Goal: Find specific page/section: Find specific page/section

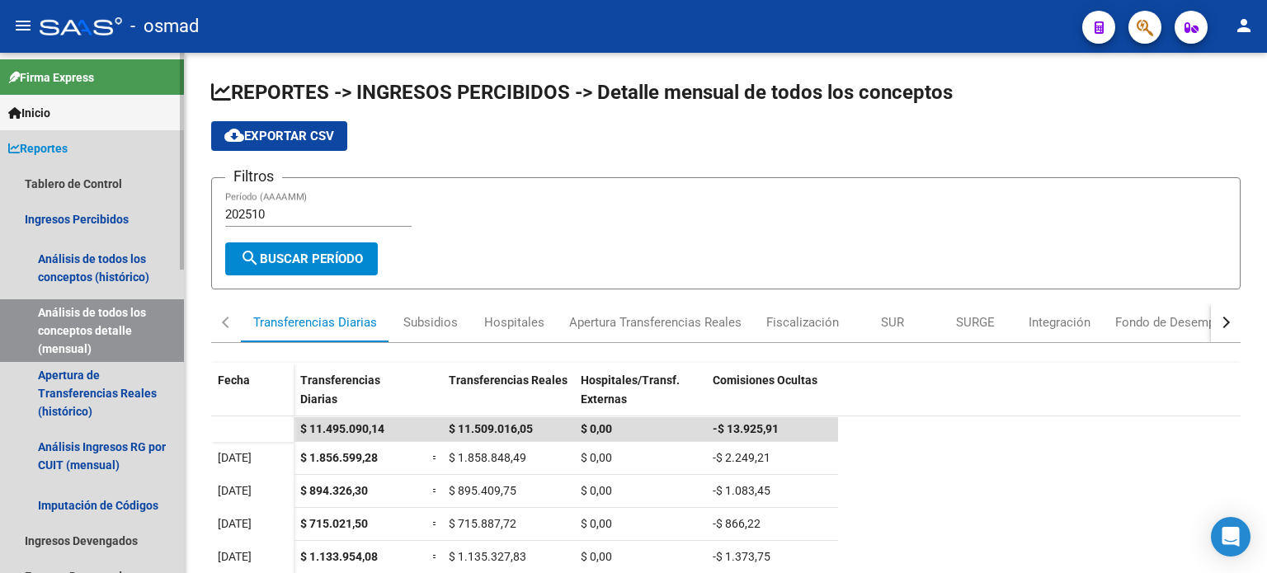
click at [68, 148] on span "Reportes" at bounding box center [37, 148] width 59 height 18
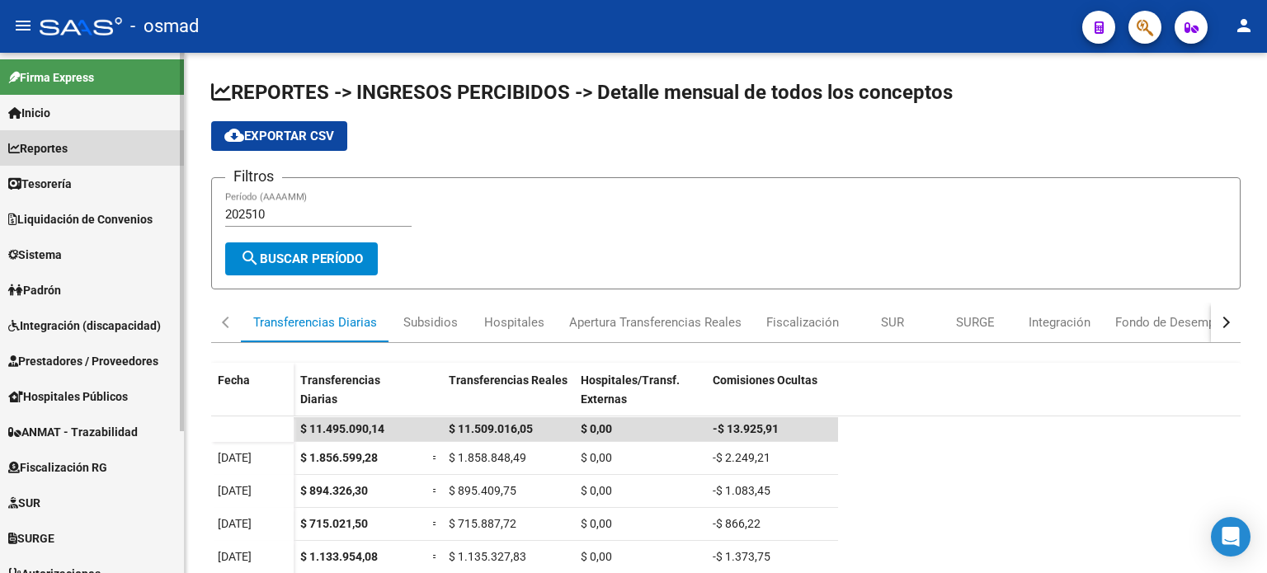
click at [60, 146] on span "Reportes" at bounding box center [37, 148] width 59 height 18
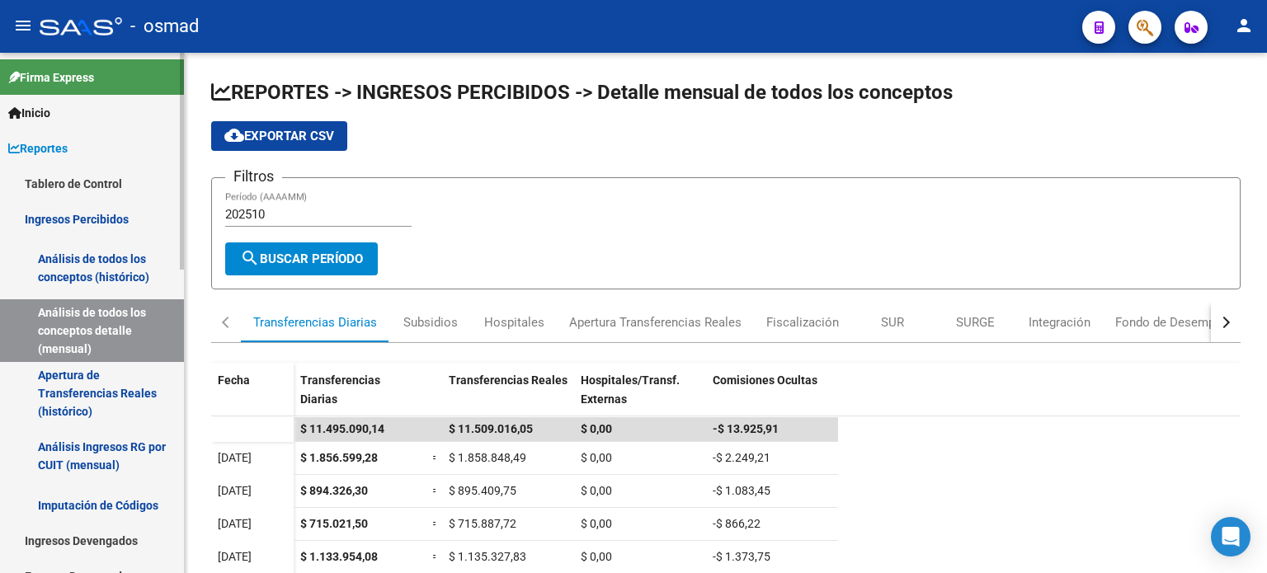
click at [81, 219] on link "Ingresos Percibidos" at bounding box center [92, 218] width 184 height 35
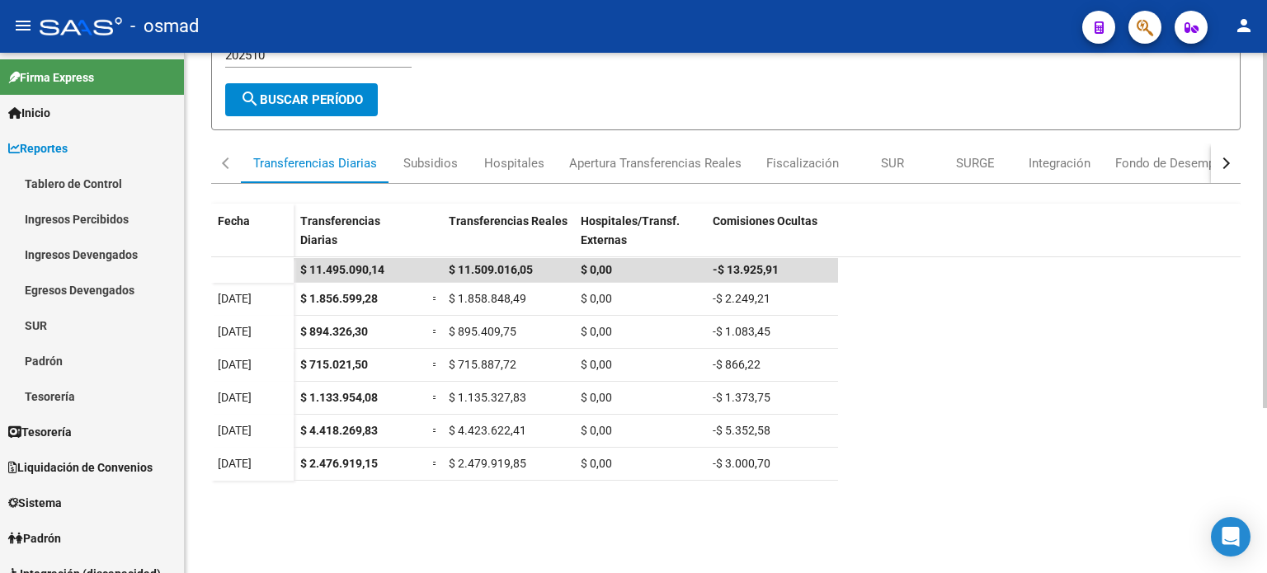
scroll to position [165, 0]
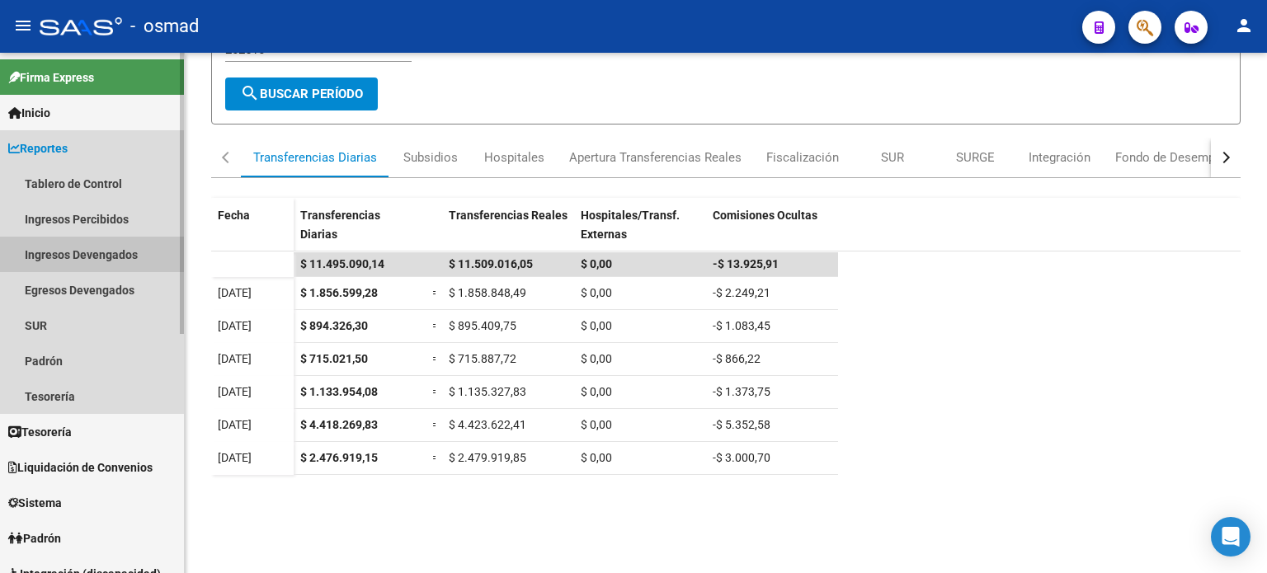
click at [89, 252] on link "Ingresos Devengados" at bounding box center [92, 254] width 184 height 35
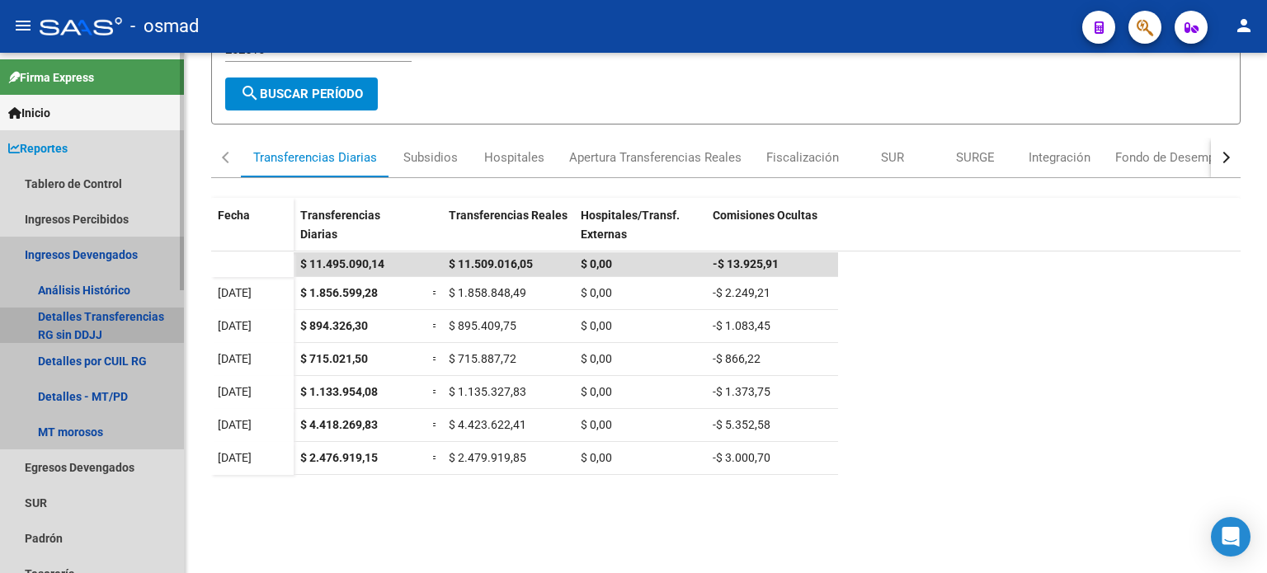
click at [91, 322] on link "Detalles Transferencias RG sin DDJJ" at bounding box center [92, 325] width 184 height 35
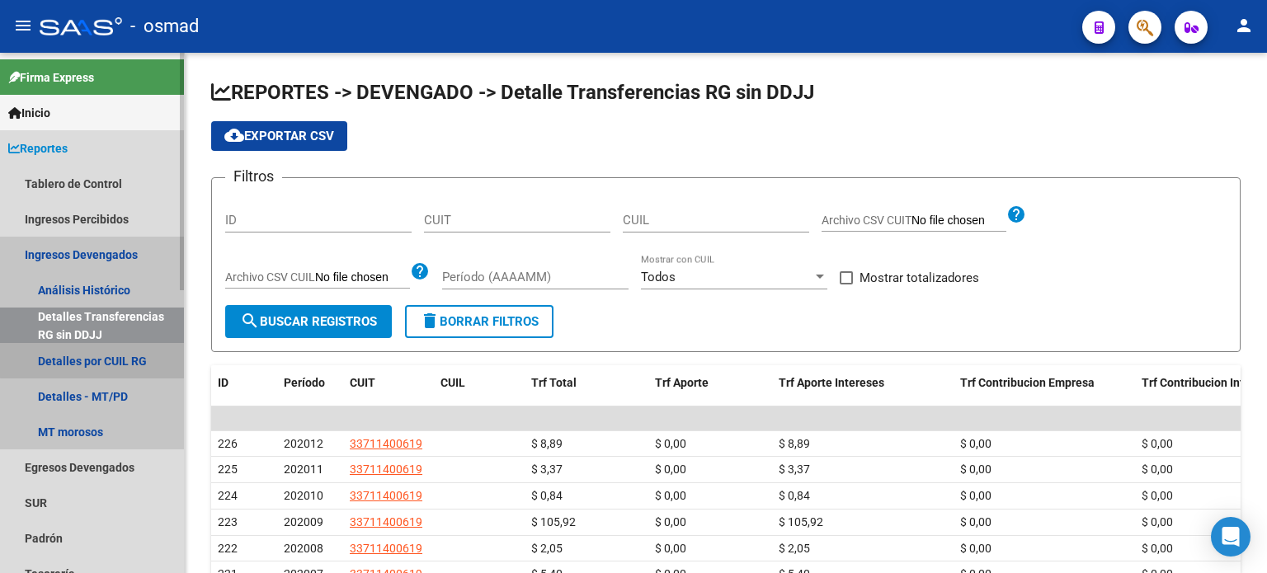
click at [93, 360] on link "Detalles por CUIL RG" at bounding box center [92, 360] width 184 height 35
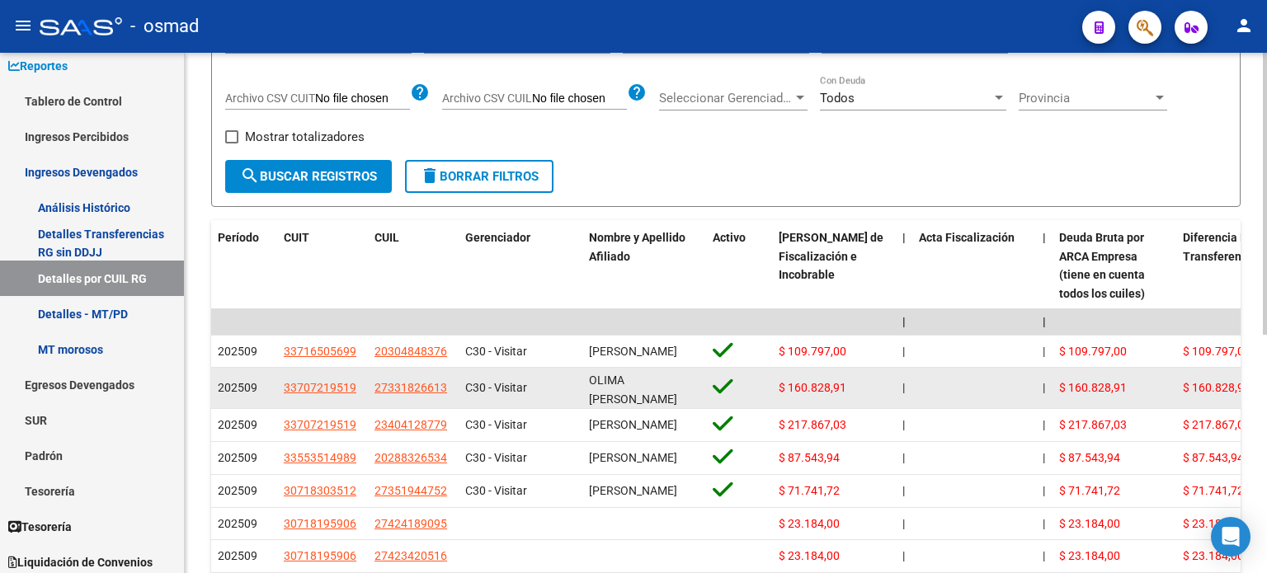
scroll to position [165, 0]
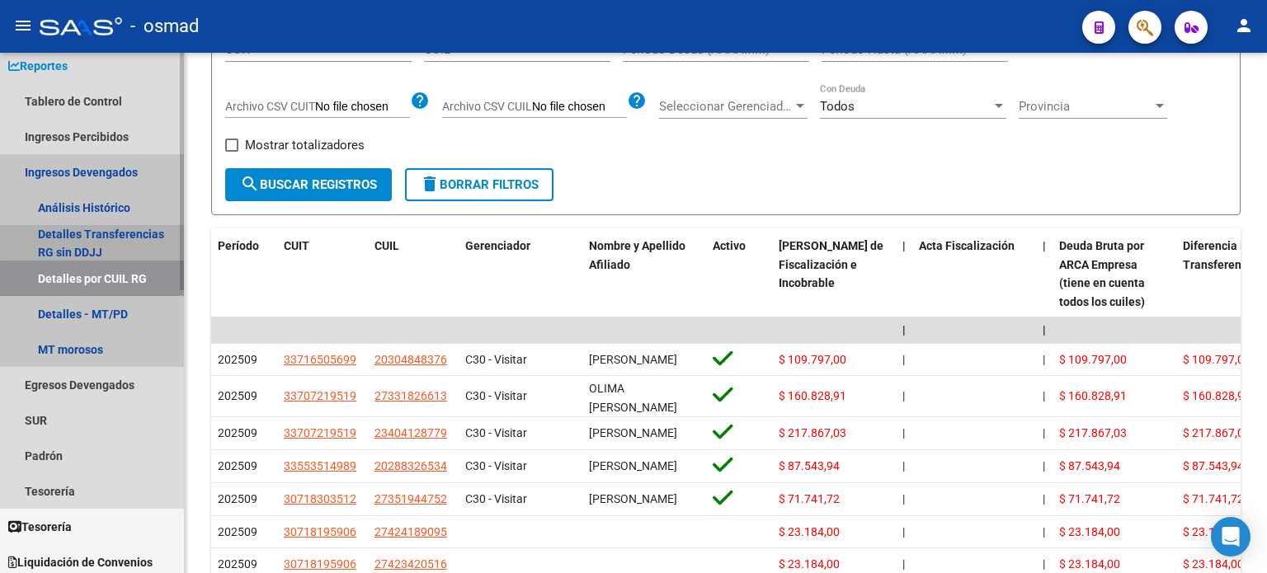
click at [114, 235] on link "Detalles Transferencias RG sin DDJJ" at bounding box center [92, 242] width 184 height 35
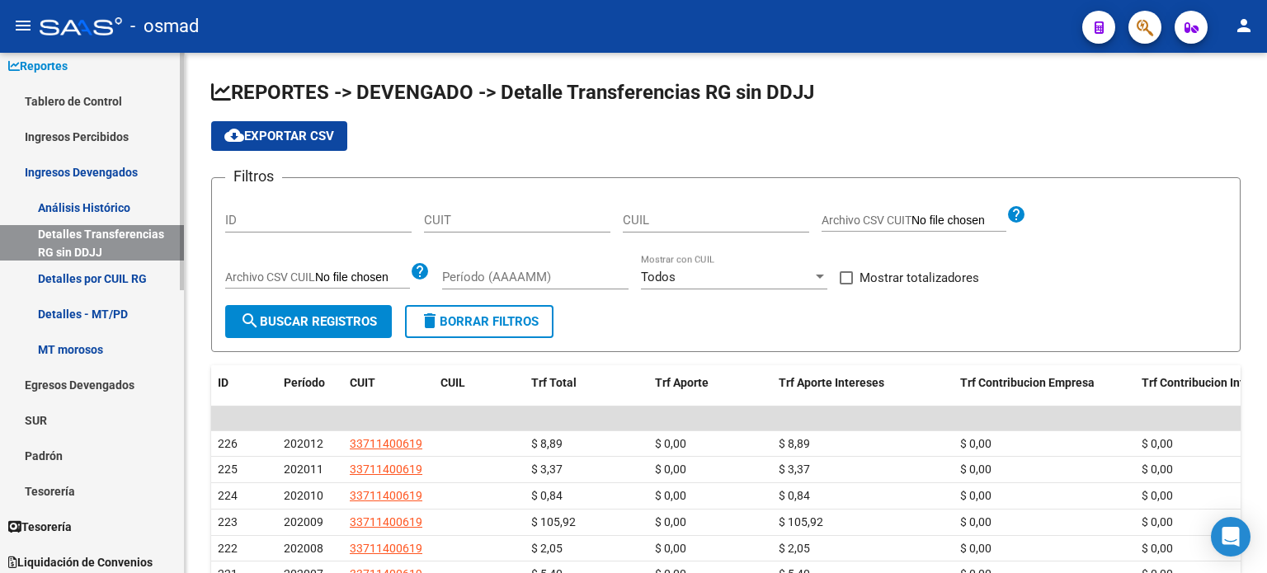
click at [104, 307] on link "Detalles - MT/PD" at bounding box center [92, 313] width 184 height 35
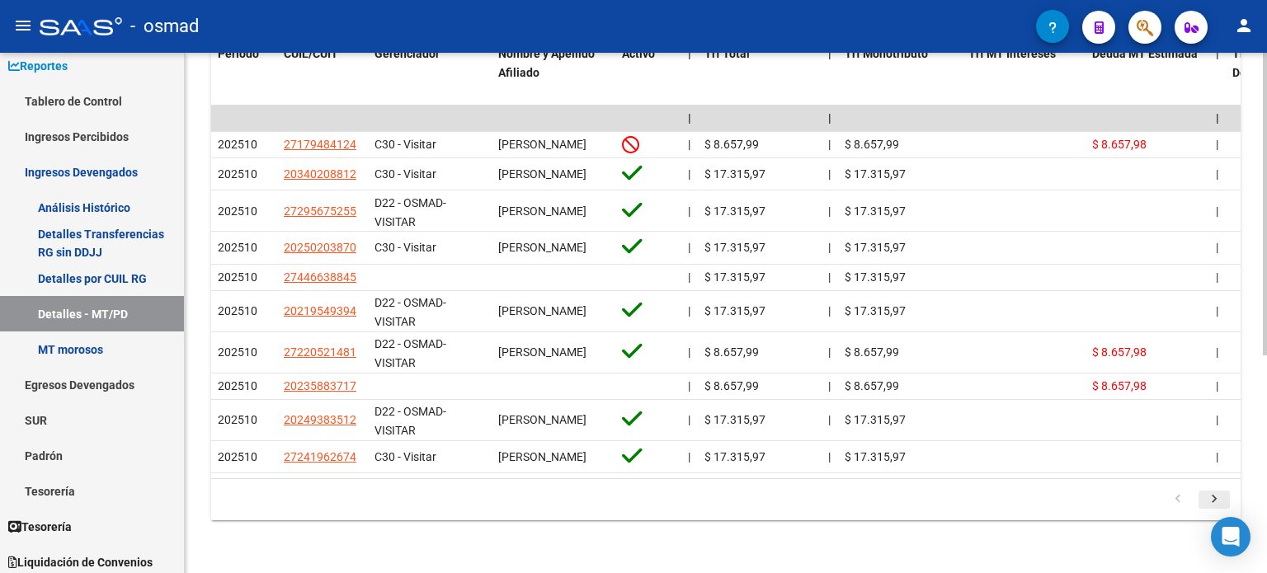
click at [1214, 495] on icon "go to next page" at bounding box center [1213, 502] width 21 height 20
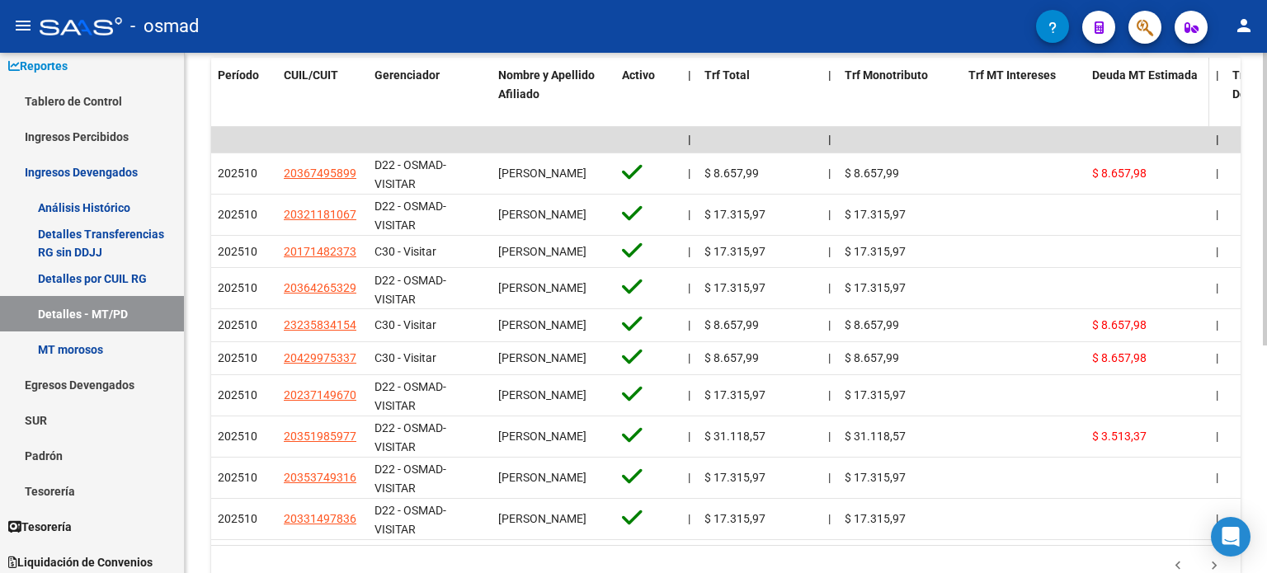
scroll to position [405, 0]
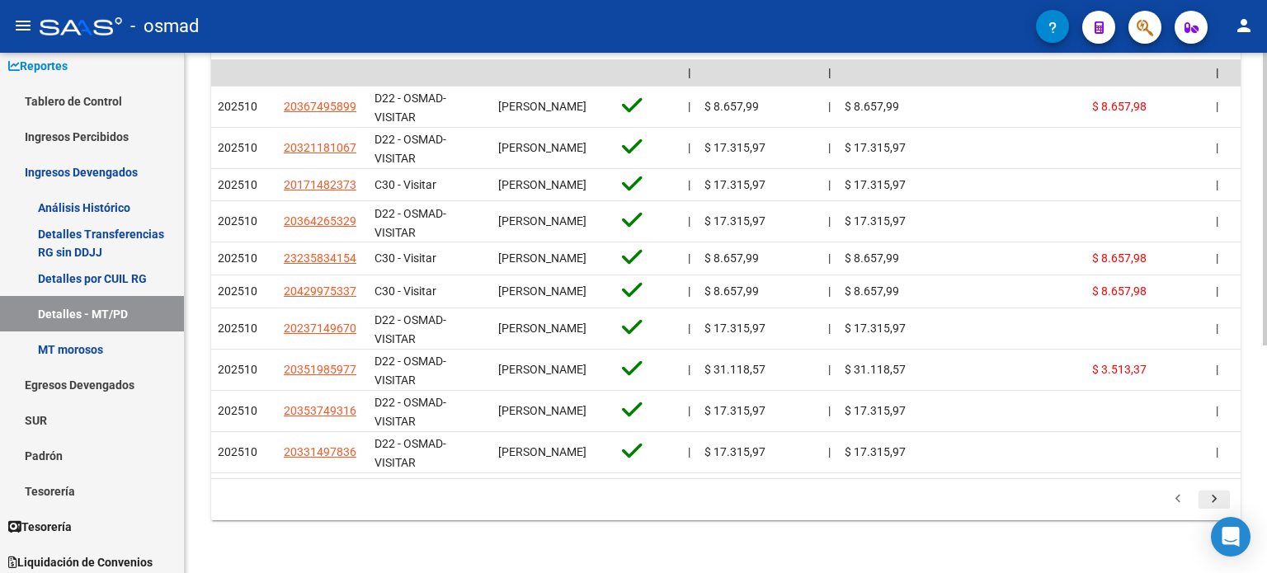
click at [1212, 501] on icon "go to next page" at bounding box center [1213, 502] width 21 height 20
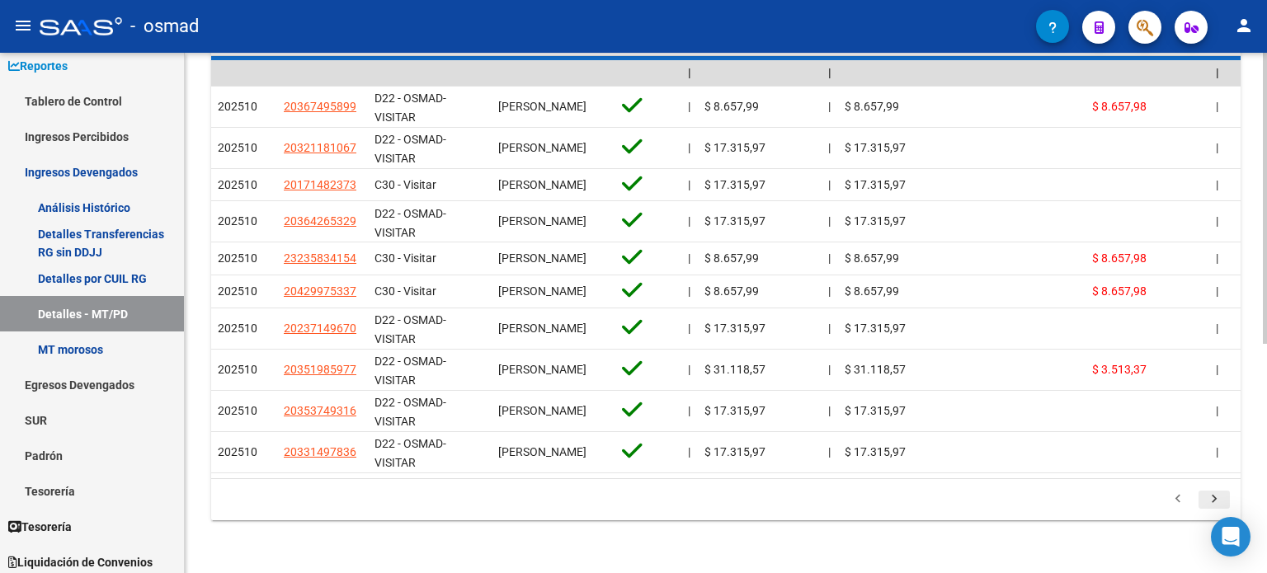
scroll to position [360, 0]
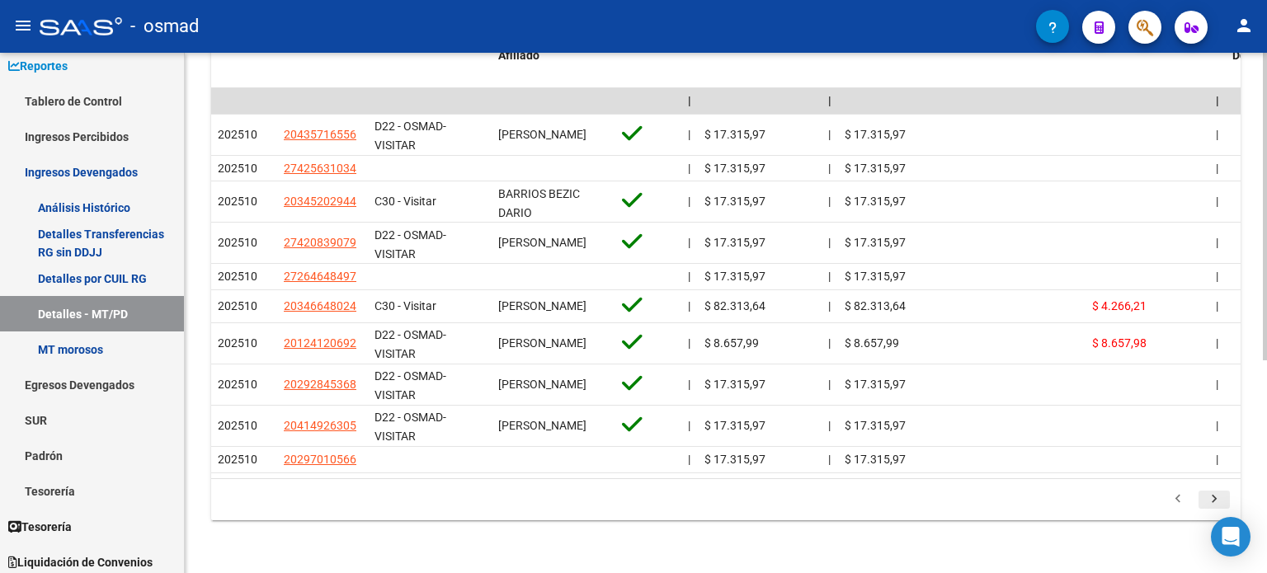
click at [1212, 501] on icon "go to next page" at bounding box center [1213, 502] width 21 height 20
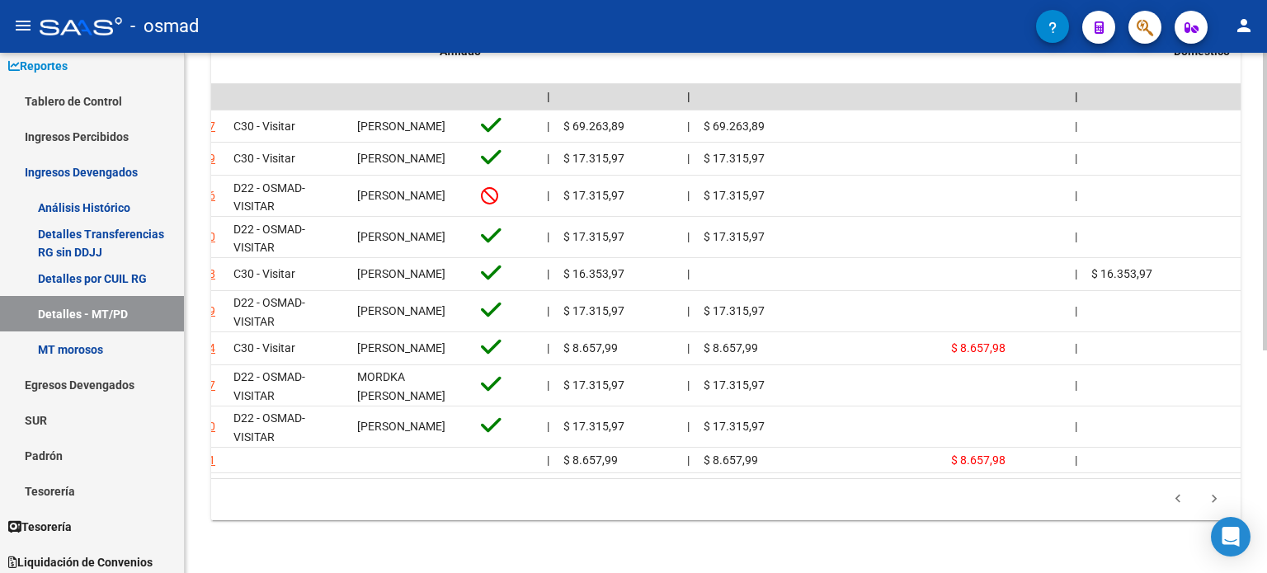
scroll to position [0, 0]
